Goal: Task Accomplishment & Management: Use online tool/utility

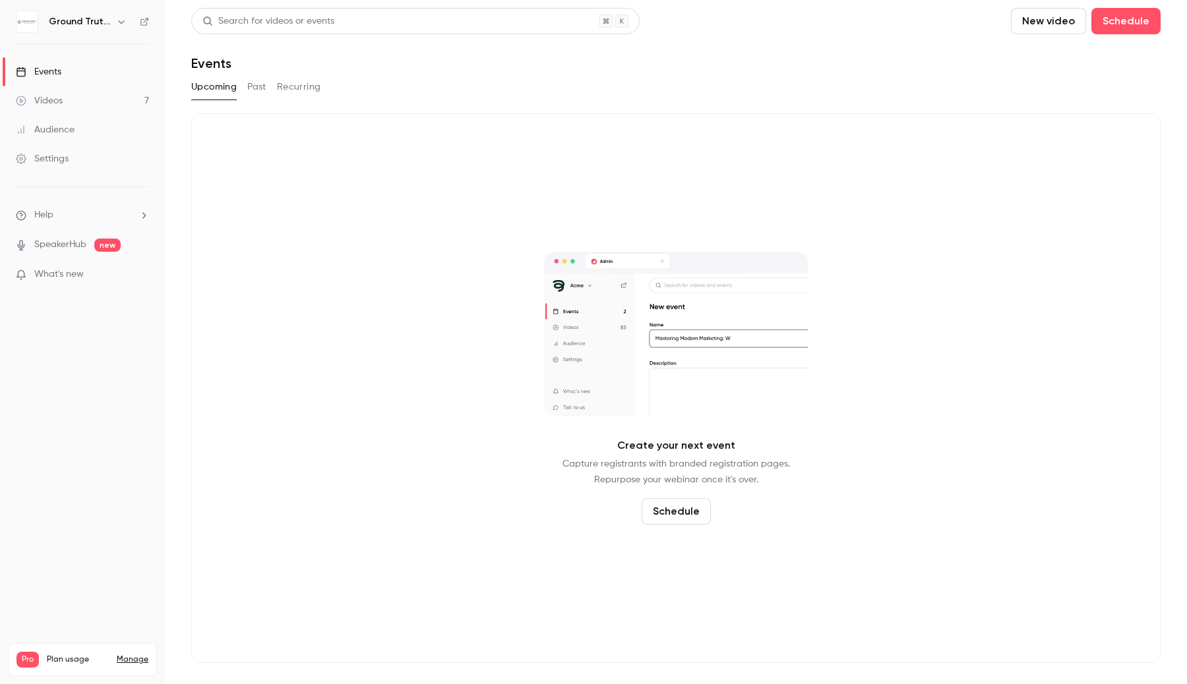
click at [92, 96] on link "Videos 7" at bounding box center [82, 100] width 165 height 29
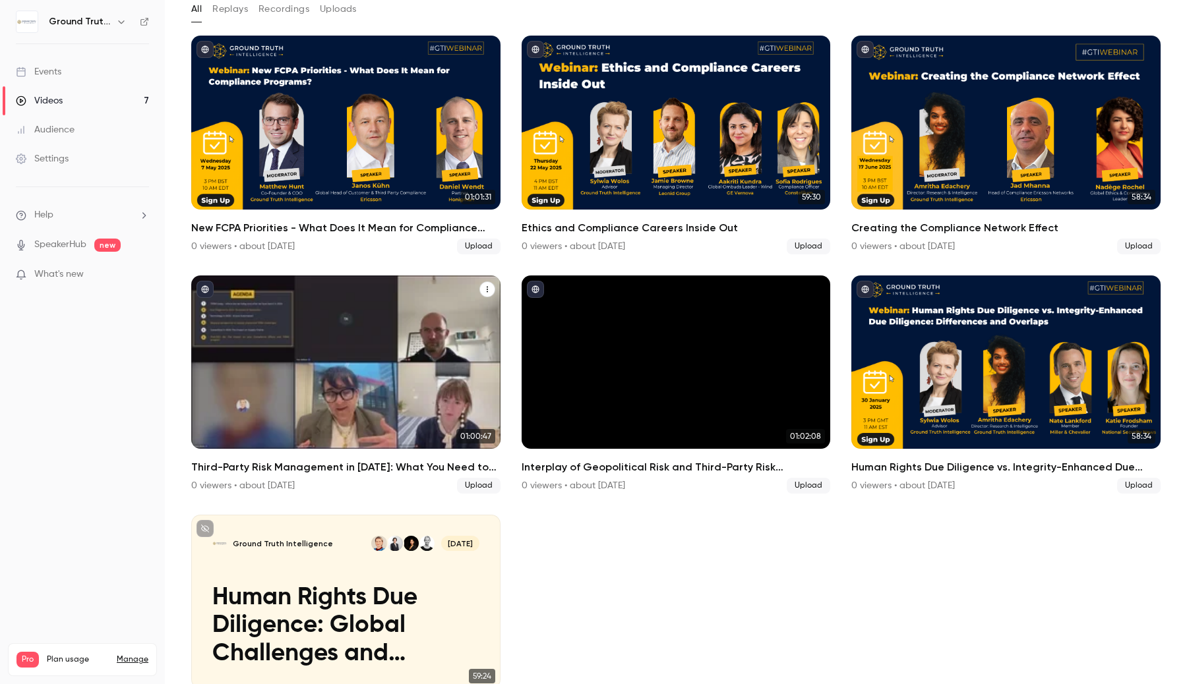
scroll to position [143, 0]
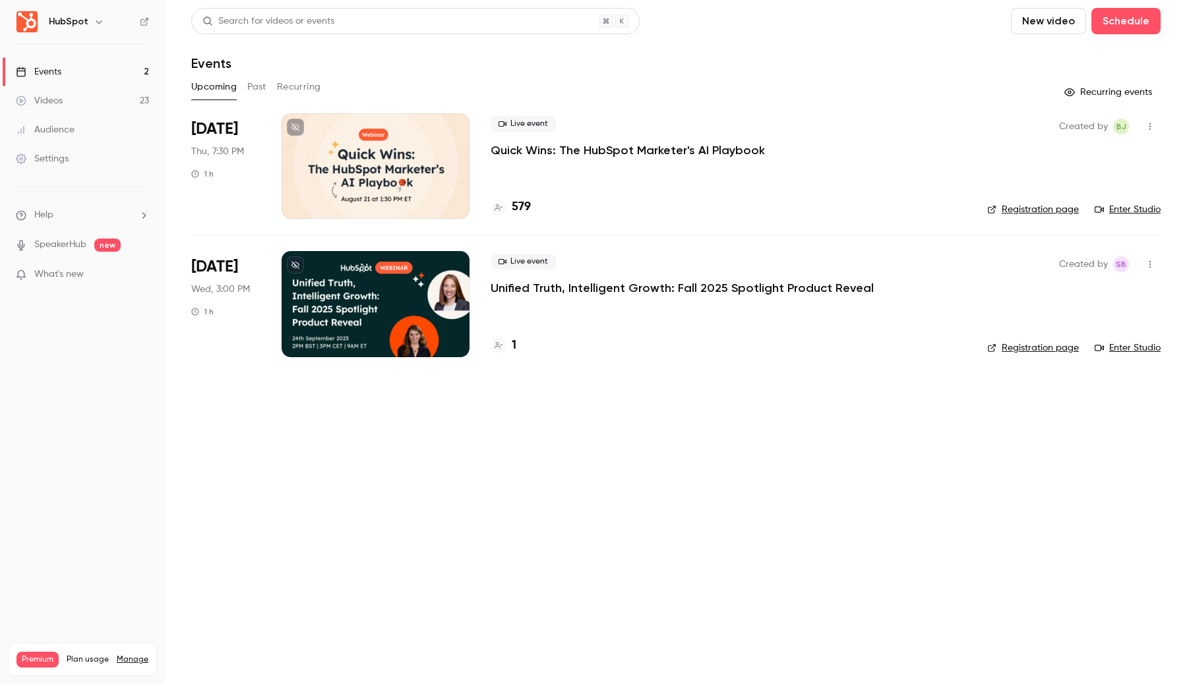
click at [100, 21] on icon "button" at bounding box center [99, 21] width 11 height 11
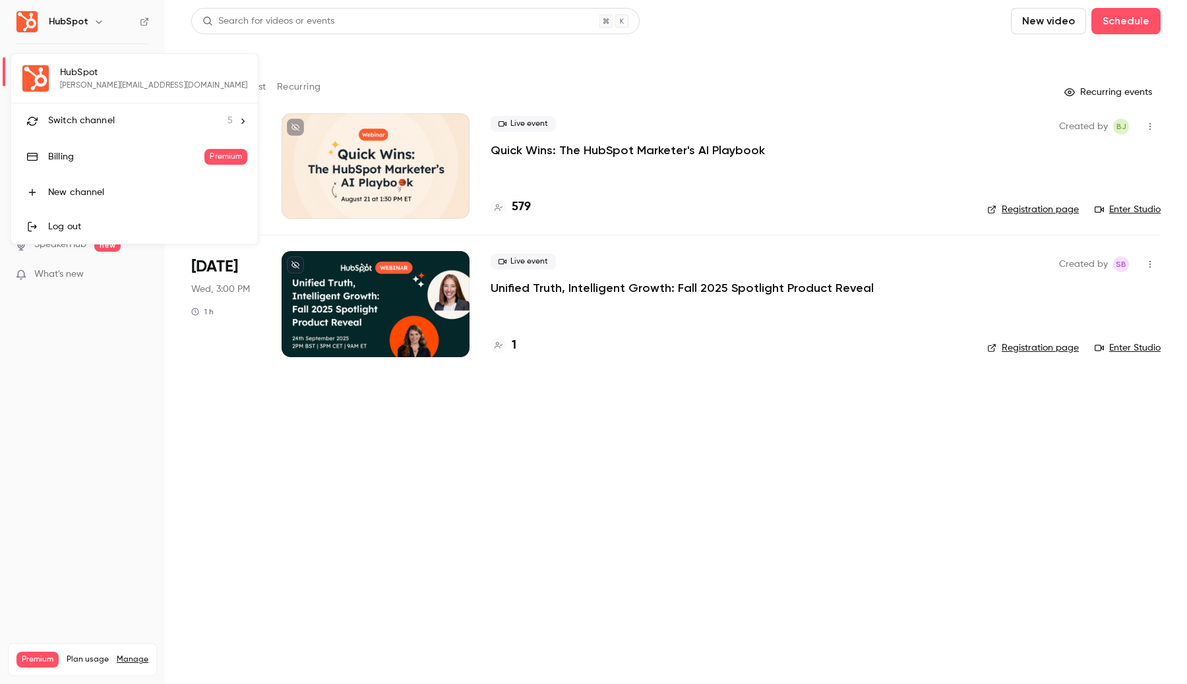
click at [111, 121] on span "Switch channel" at bounding box center [81, 121] width 67 height 14
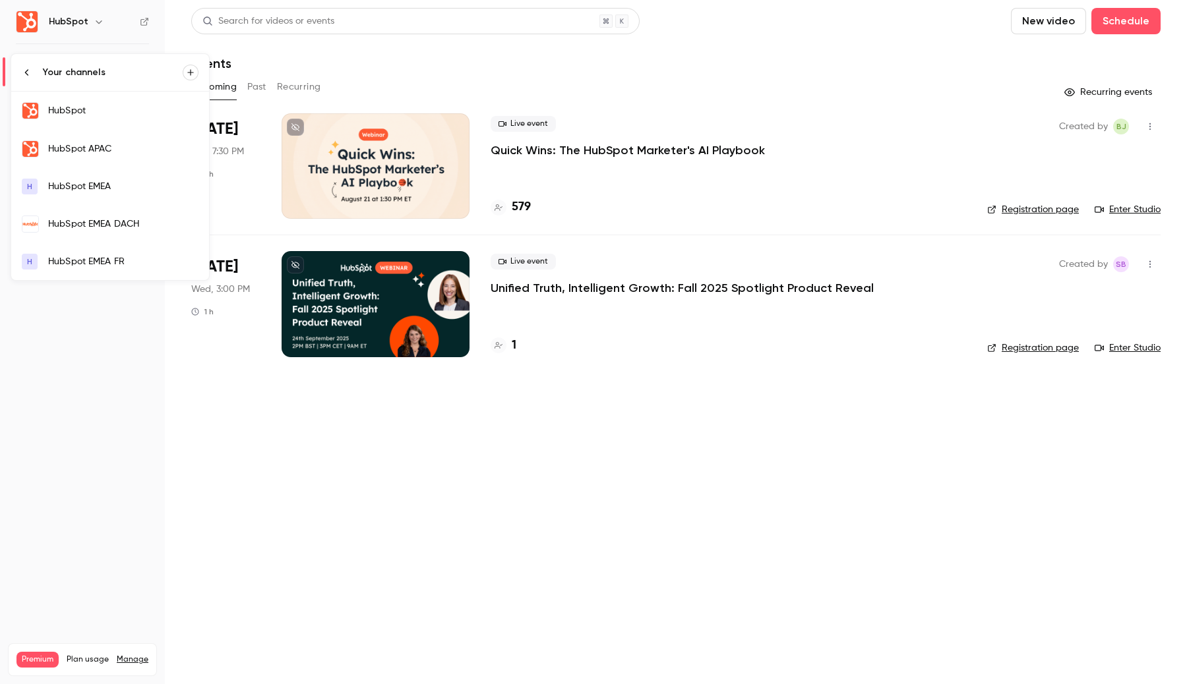
click at [100, 253] on link "H HubSpot EMEA FR" at bounding box center [110, 261] width 198 height 37
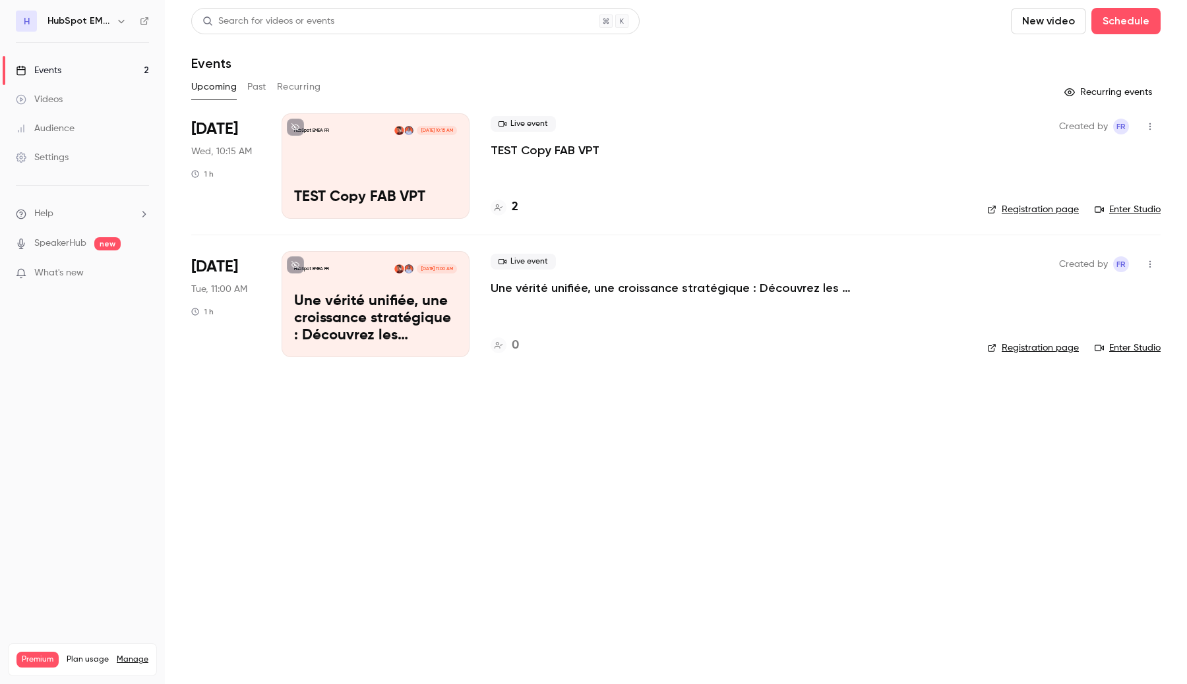
click at [430, 152] on div "HubSpot EMEA FR Aug 13, 10:15 AM TEST Copy FAB VPT" at bounding box center [376, 165] width 188 height 105
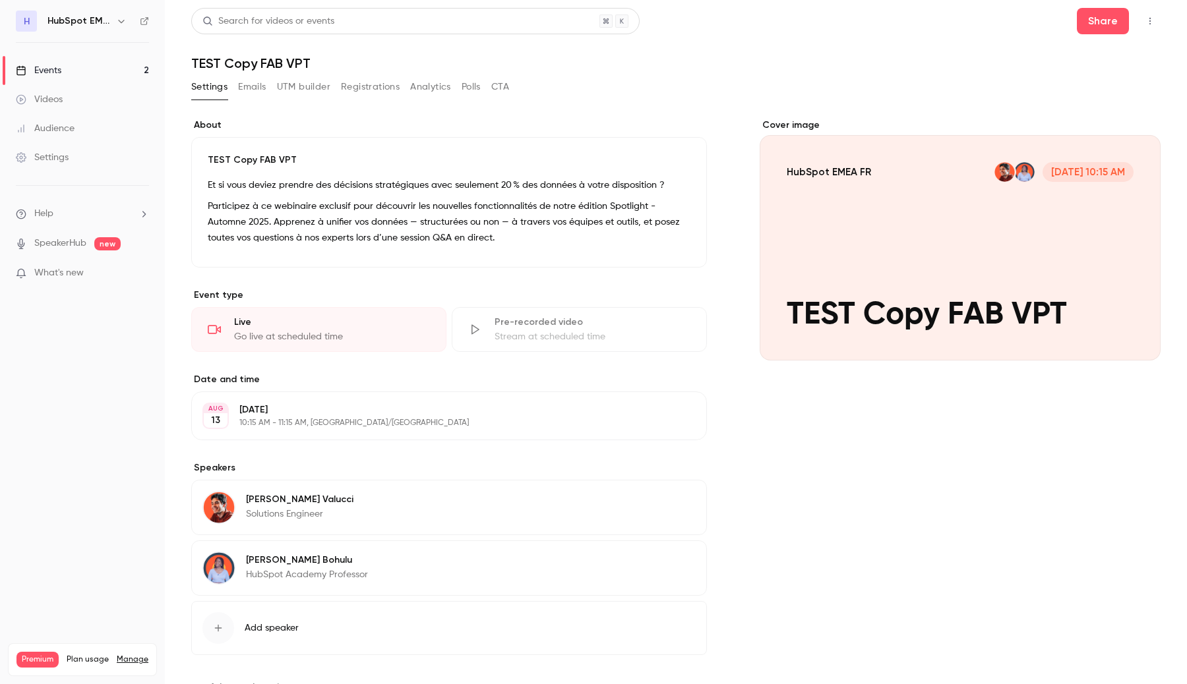
click at [256, 92] on button "Emails" at bounding box center [252, 86] width 28 height 21
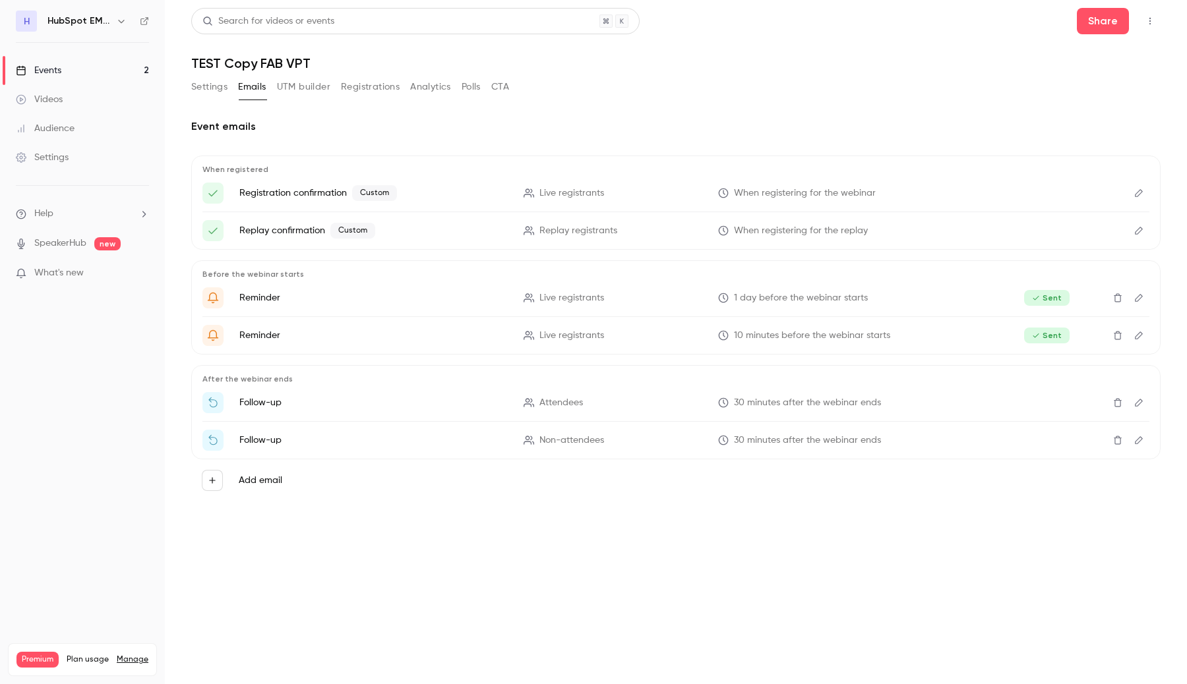
click at [1143, 195] on icon "Edit" at bounding box center [1138, 193] width 11 height 9
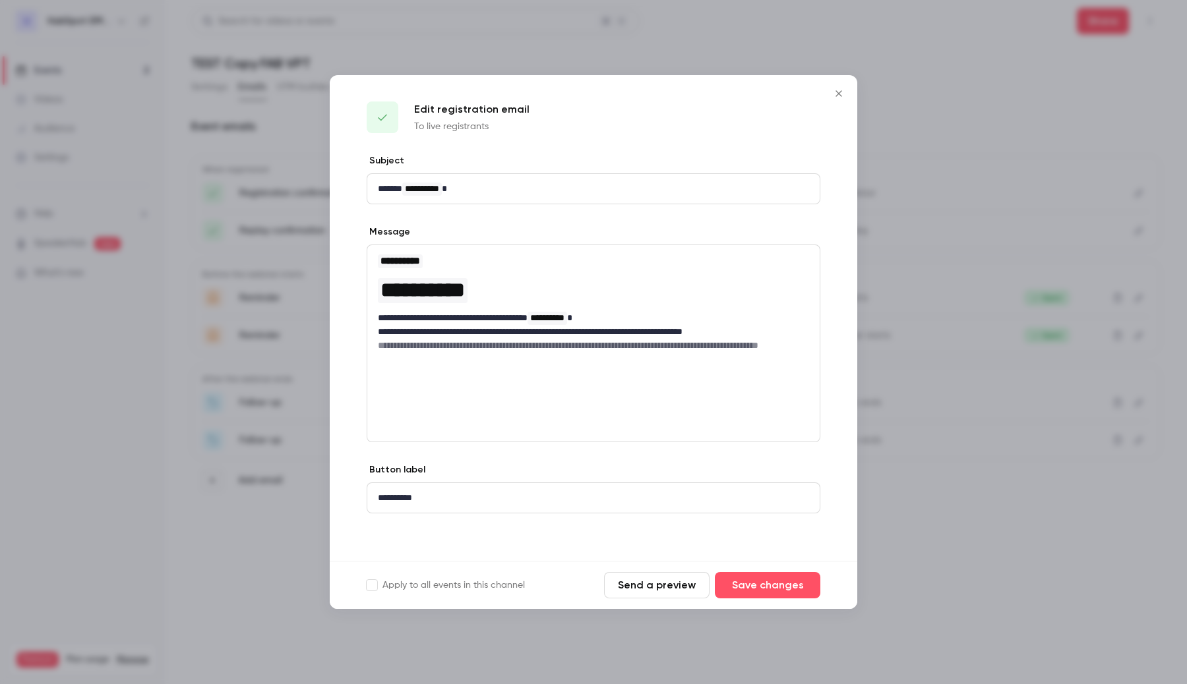
click at [677, 582] on button "Send a preview" at bounding box center [656, 585] width 105 height 26
